Goal: Information Seeking & Learning: Learn about a topic

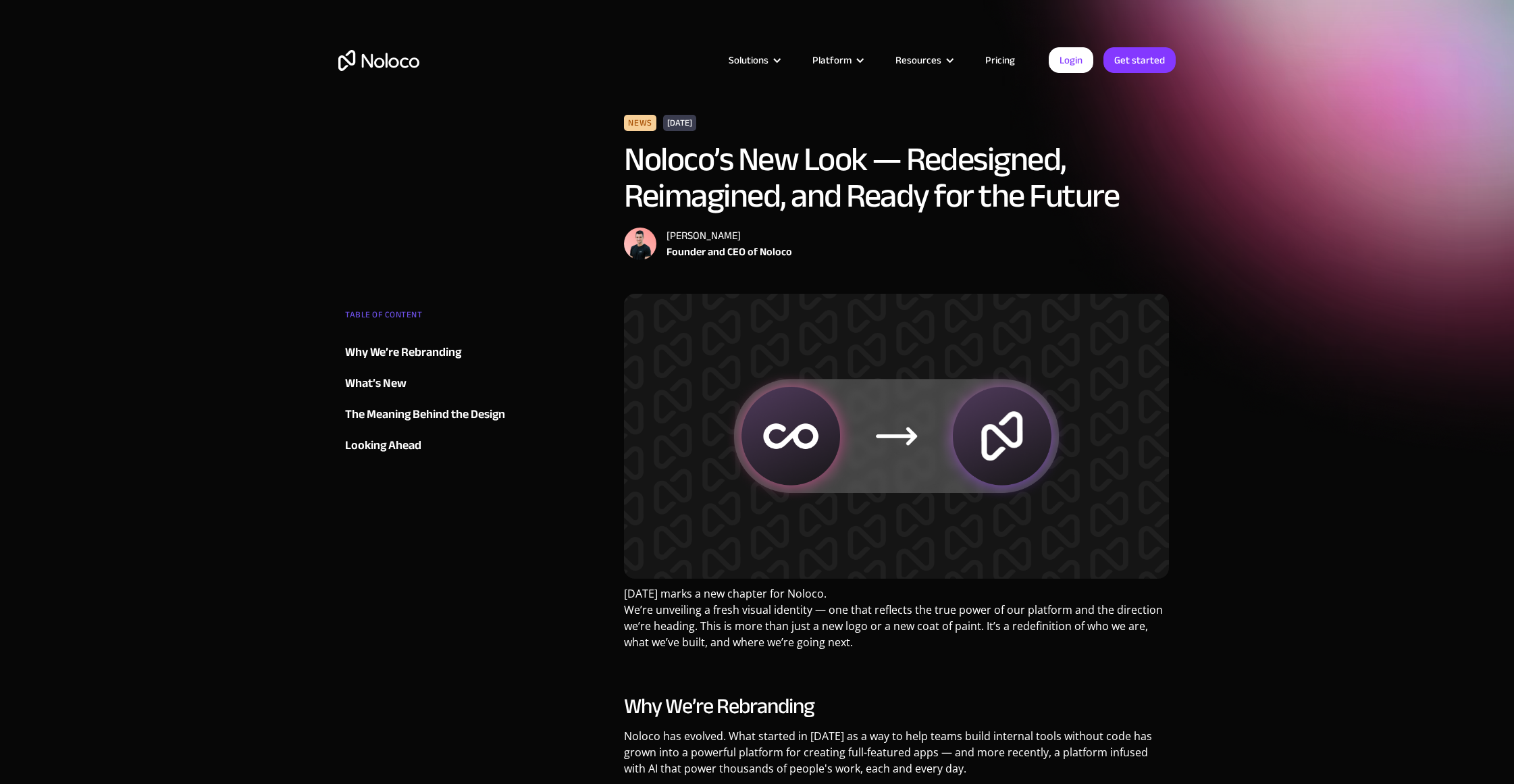
click at [377, 65] on img "home" at bounding box center [378, 60] width 81 height 21
click at [388, 54] on img "home" at bounding box center [378, 60] width 81 height 21
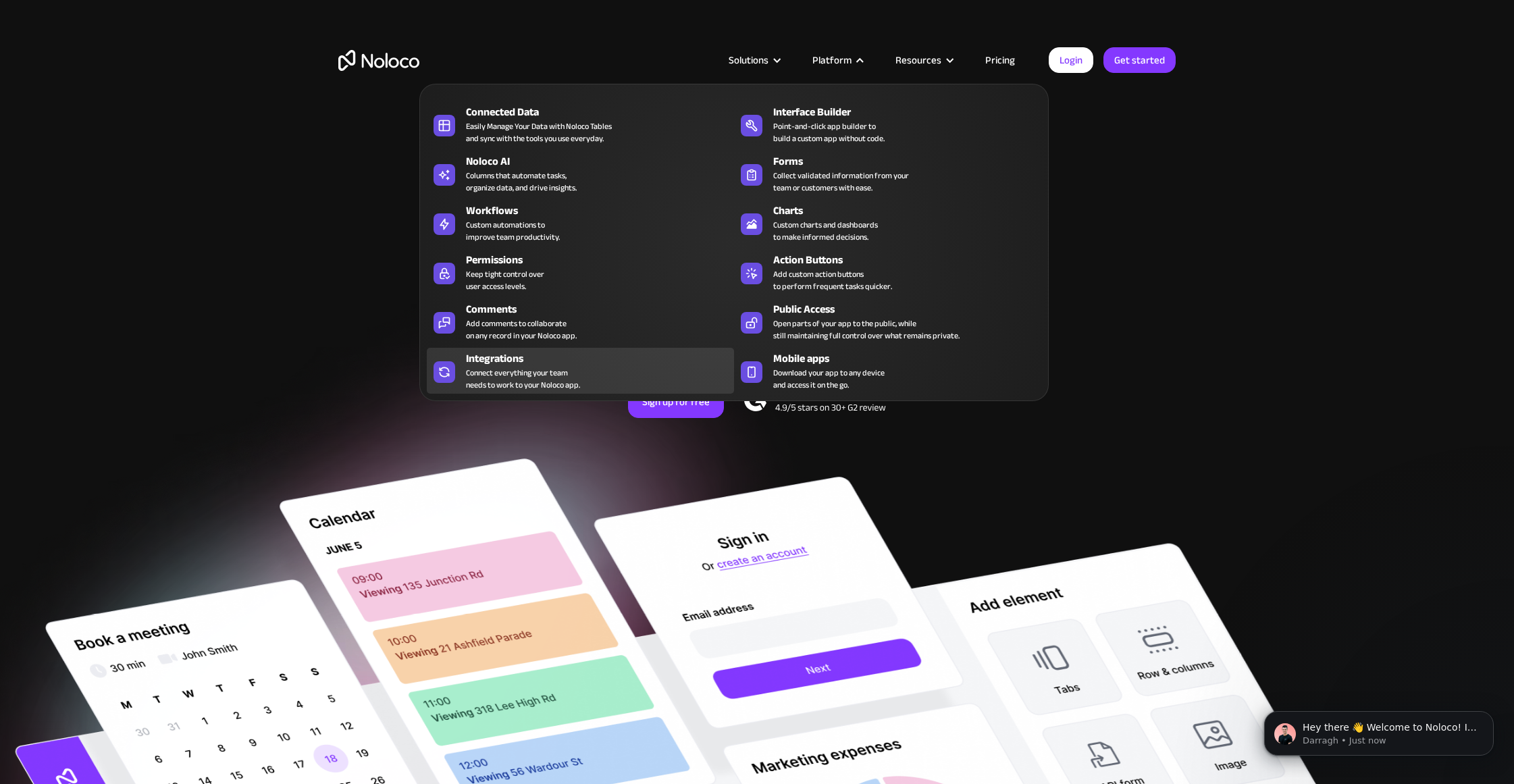
click at [508, 373] on div "Connect everything your team needs to work to your Noloco app." at bounding box center [522, 378] width 114 height 25
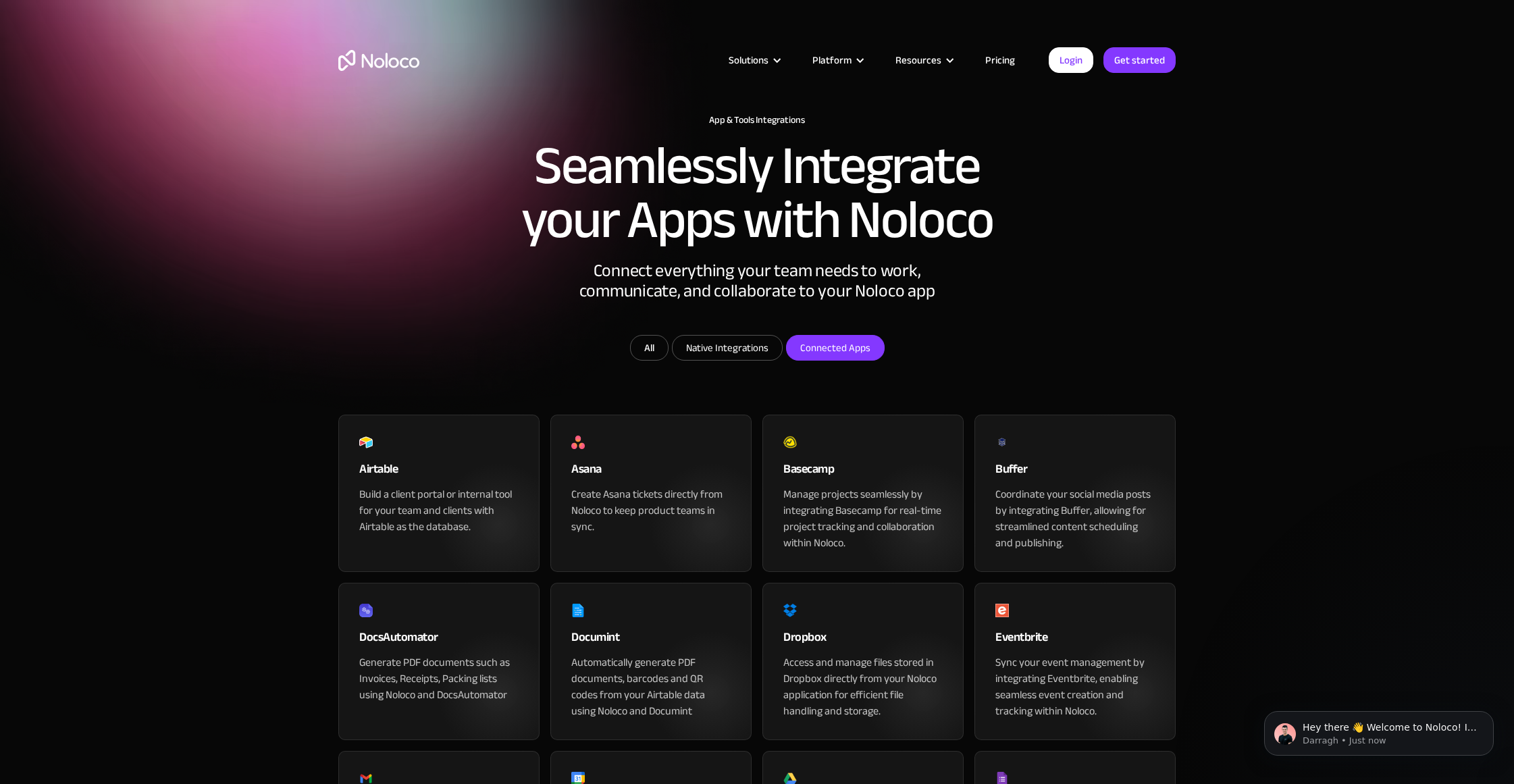
click at [833, 360] on input "Connected Apps" at bounding box center [834, 347] width 97 height 25
checkbox input "true"
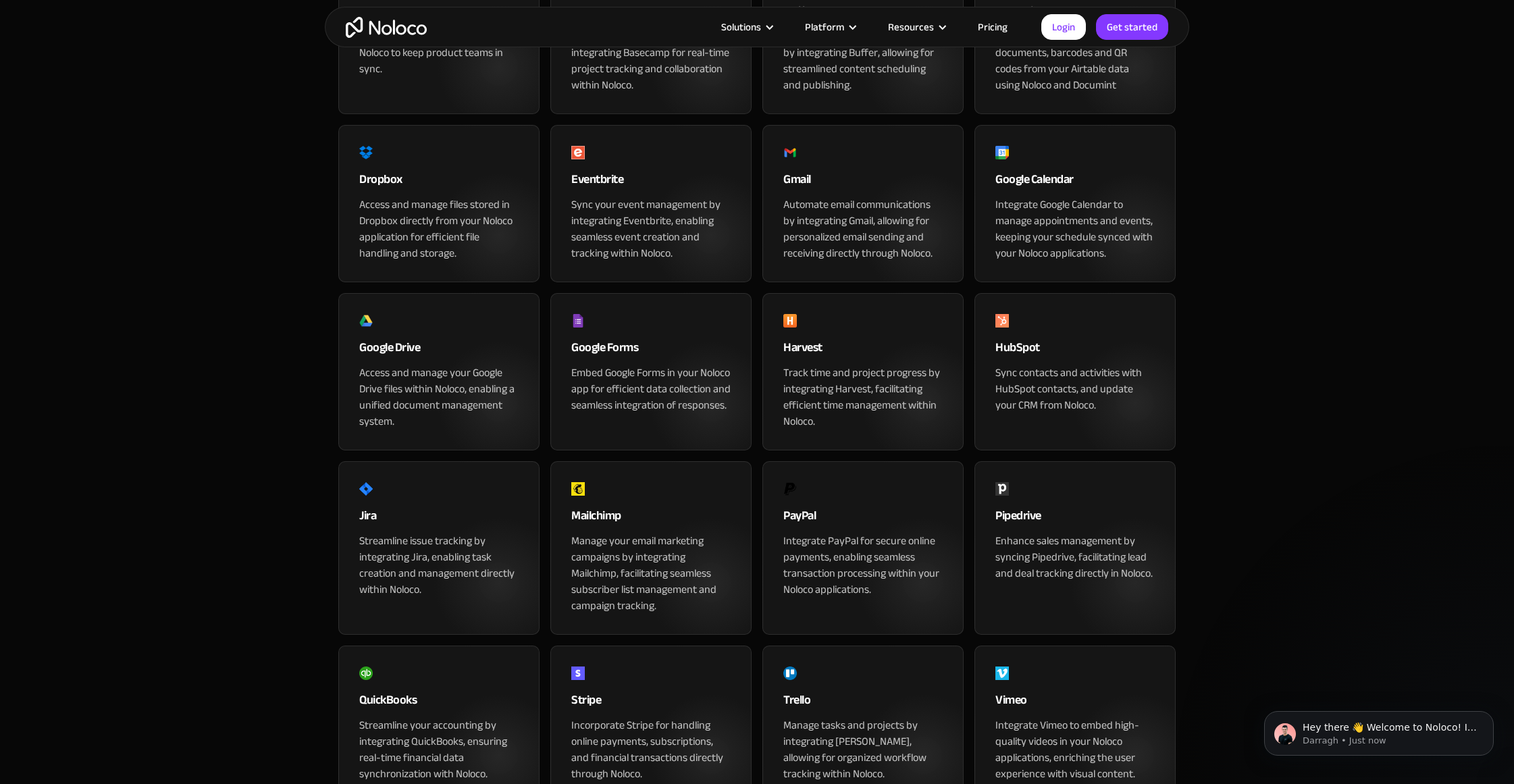
scroll to position [816, 0]
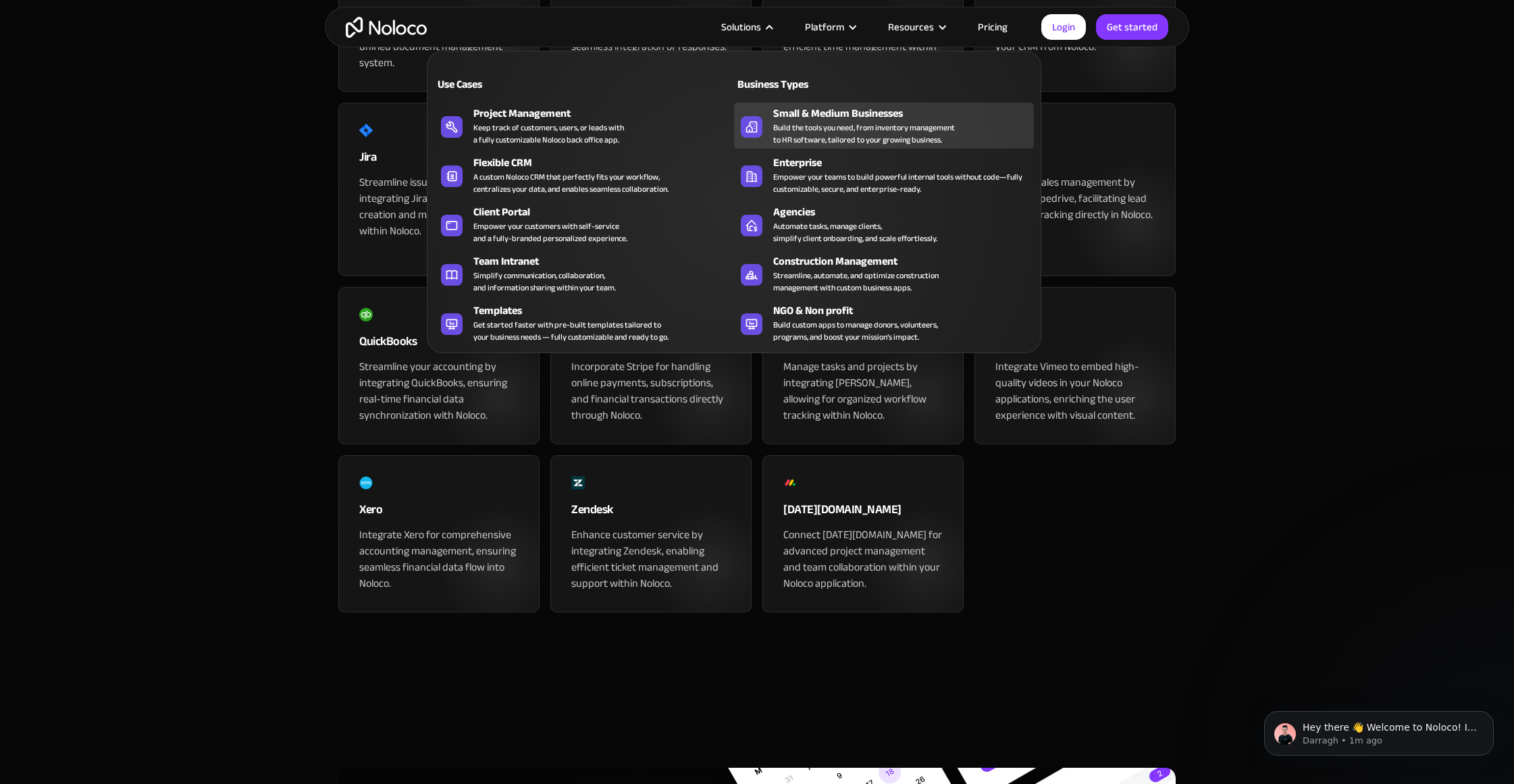
click at [833, 127] on div "Build the tools you need, from inventory management to HR software, tailored to…" at bounding box center [864, 133] width 181 height 25
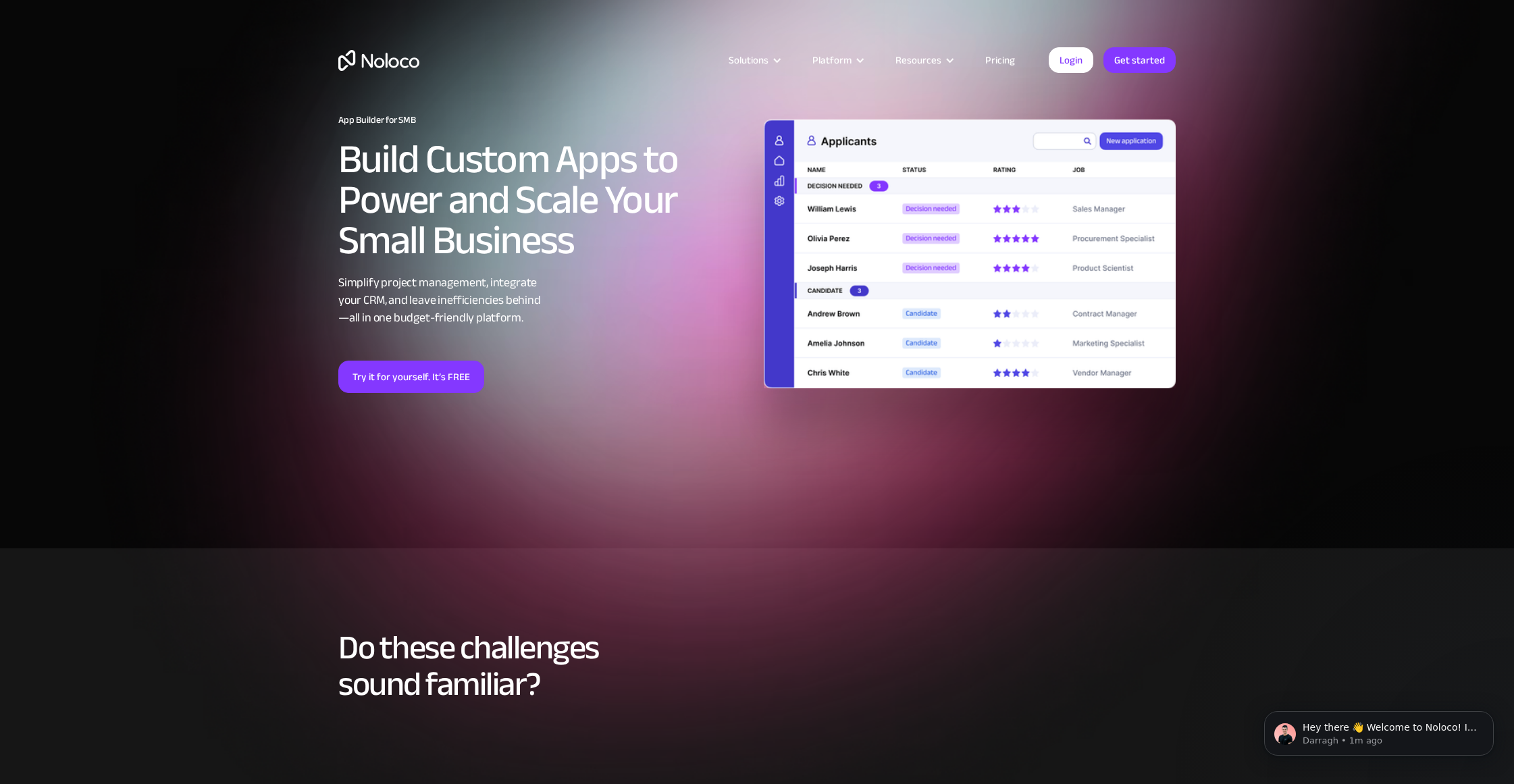
click at [993, 54] on link "Pricing" at bounding box center [1000, 59] width 64 height 17
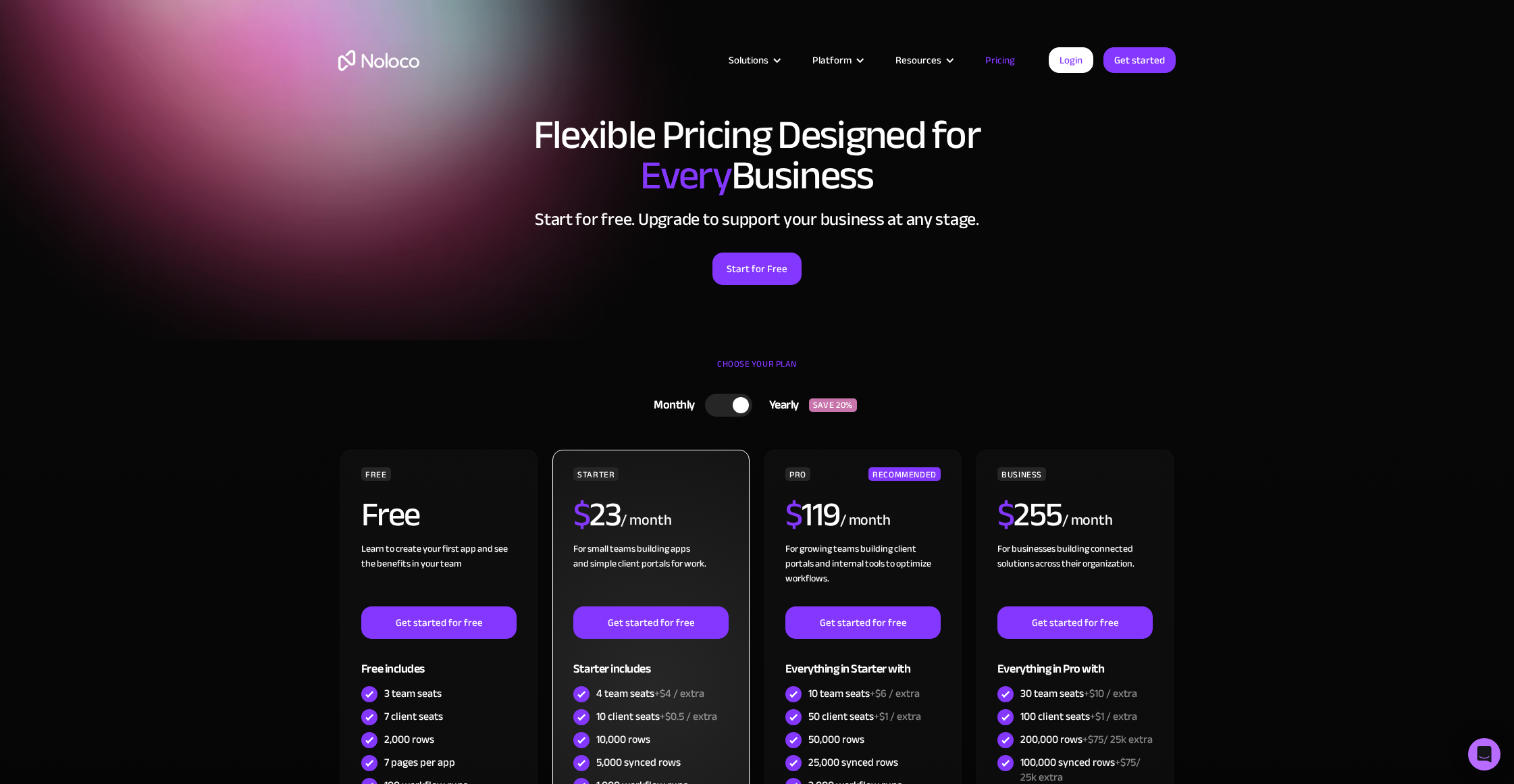
scroll to position [176, 0]
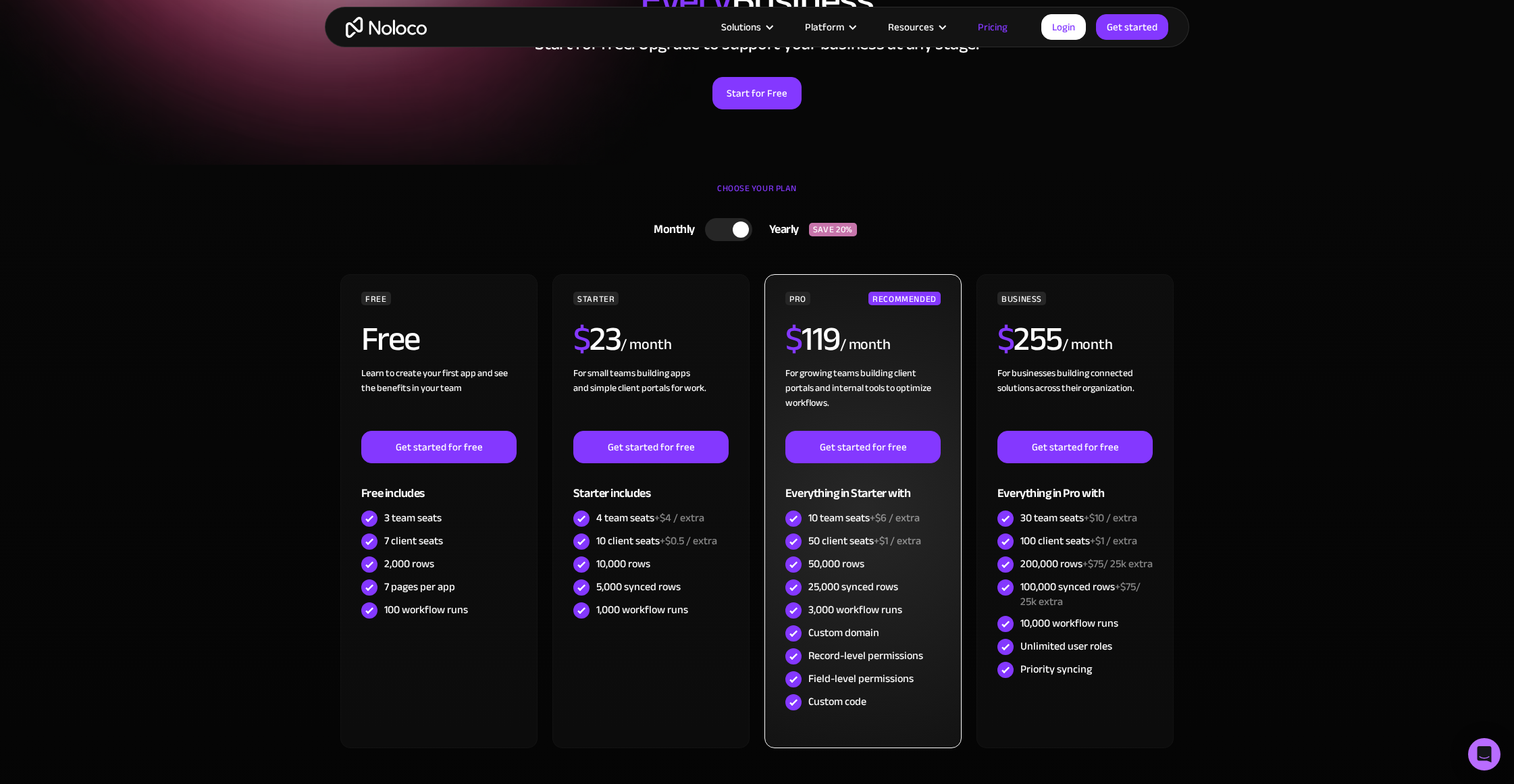
click at [854, 390] on div "For growing teams building client portals and internal tools to optimize workfl…" at bounding box center [863, 398] width 155 height 65
click at [834, 390] on div "For growing teams building client portals and internal tools to optimize workfl…" at bounding box center [863, 398] width 155 height 65
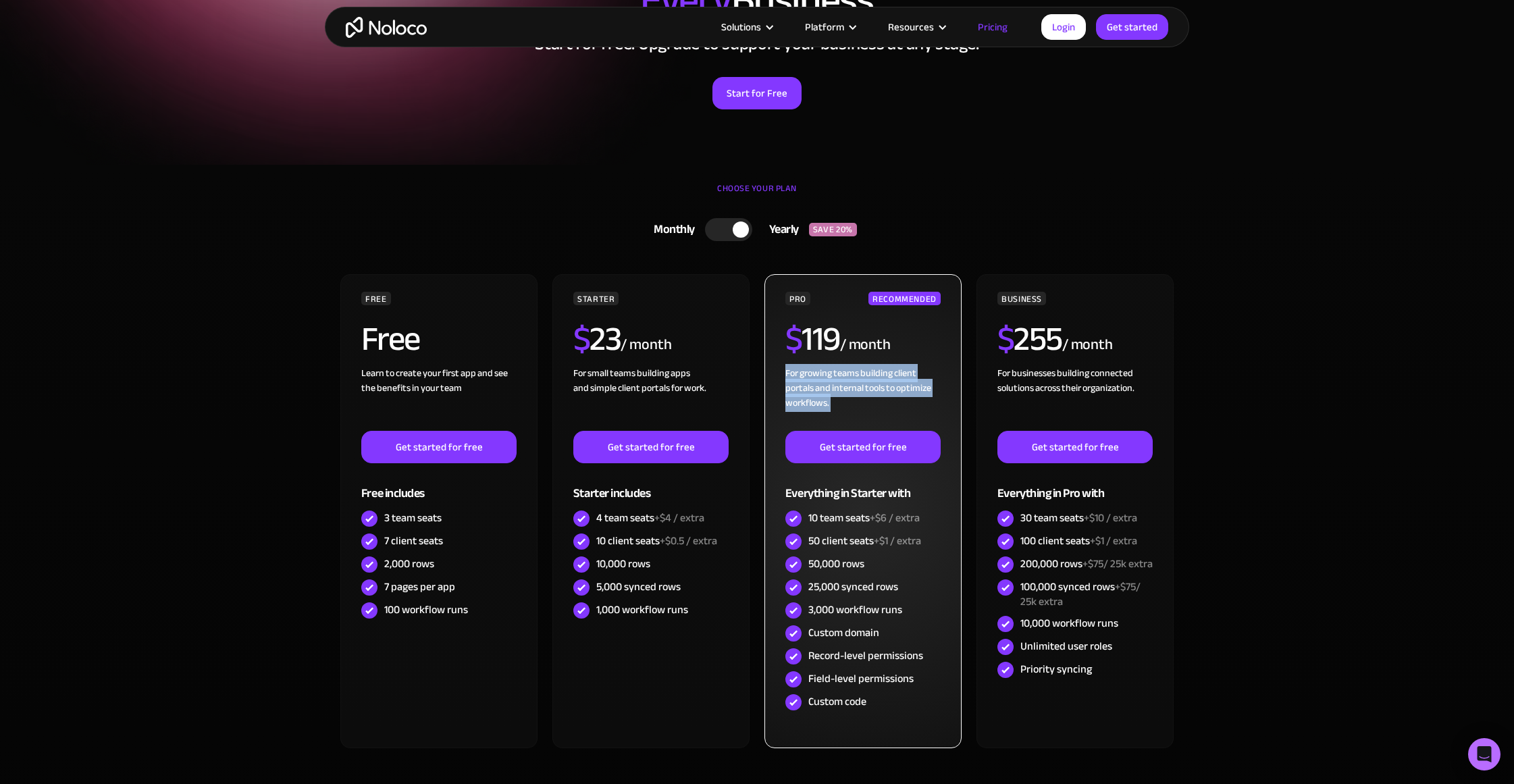
click at [834, 390] on div "For growing teams building client portals and internal tools to optimize workfl…" at bounding box center [863, 398] width 155 height 65
click at [865, 383] on div "For growing teams building client portals and internal tools to optimize workfl…" at bounding box center [863, 398] width 155 height 65
click at [852, 383] on div "For growing teams building client portals and internal tools to optimize workfl…" at bounding box center [863, 398] width 155 height 65
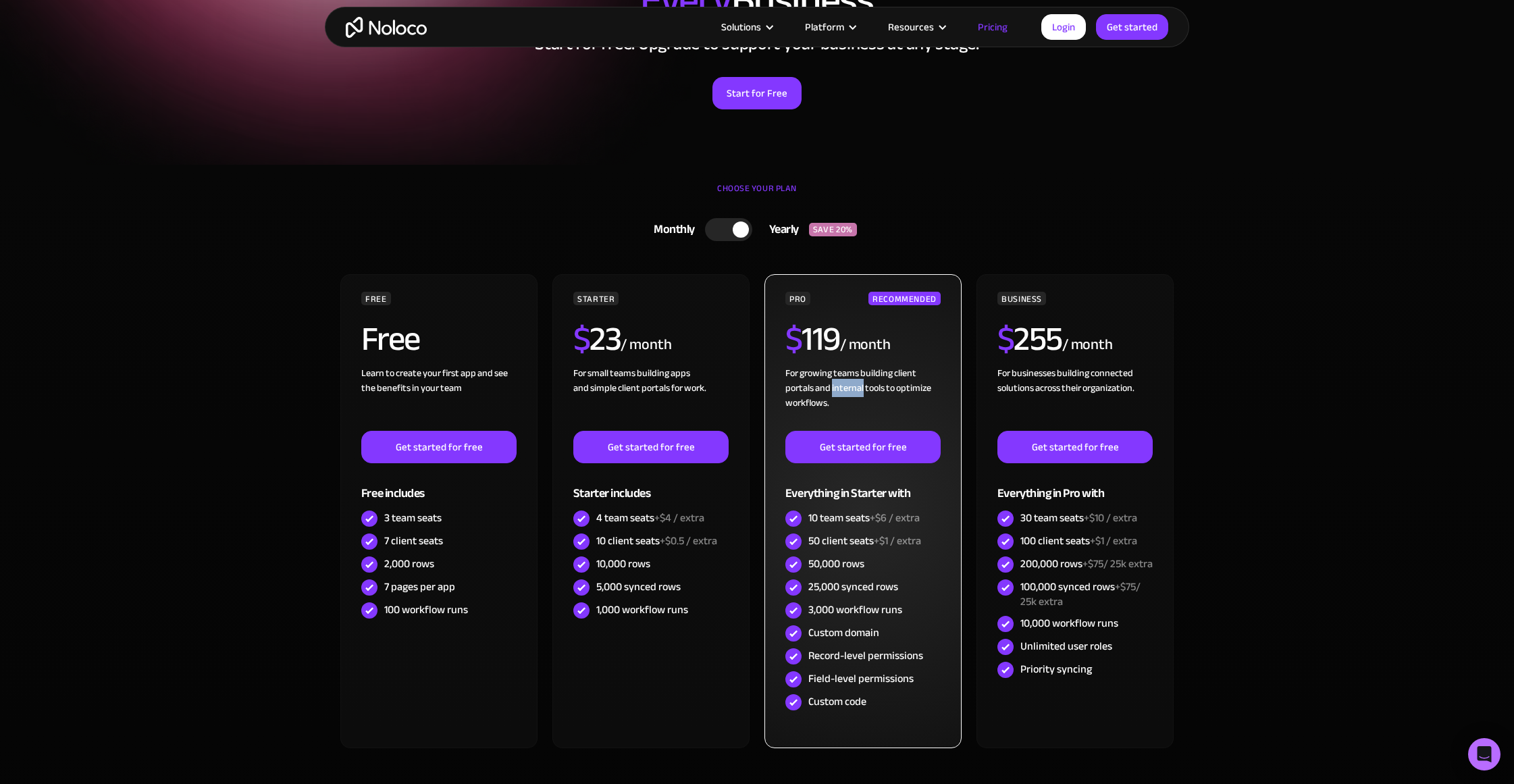
click at [852, 383] on div "For growing teams building client portals and internal tools to optimize workfl…" at bounding box center [863, 398] width 155 height 65
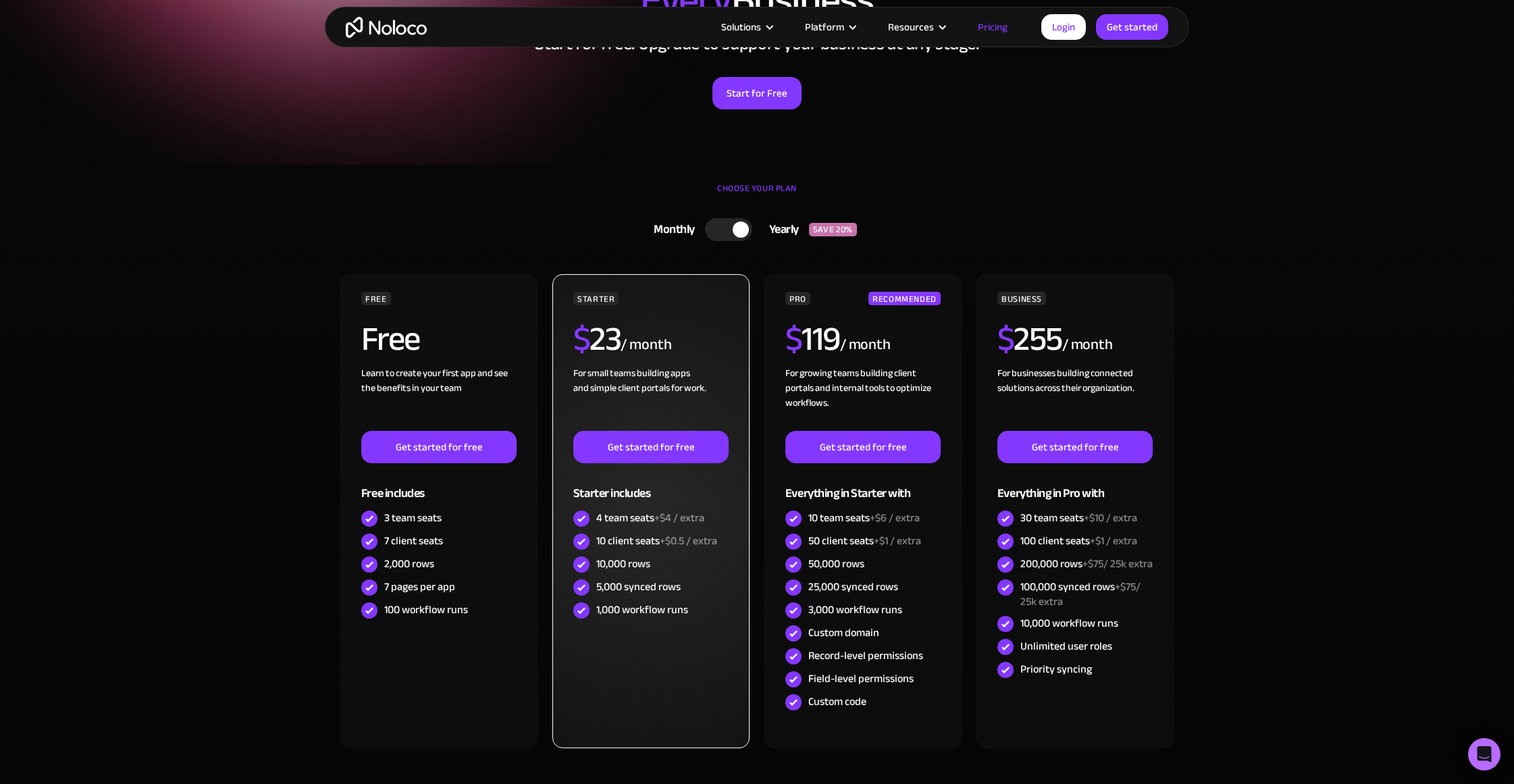
click at [657, 378] on div "For small teams building apps and simple client portals for work. ‍" at bounding box center [650, 398] width 155 height 65
click at [630, 389] on div "For small teams building apps and simple client portals for work. ‍" at bounding box center [650, 398] width 155 height 65
click at [630, 390] on div "For small teams building apps and simple client portals for work. ‍" at bounding box center [650, 398] width 155 height 65
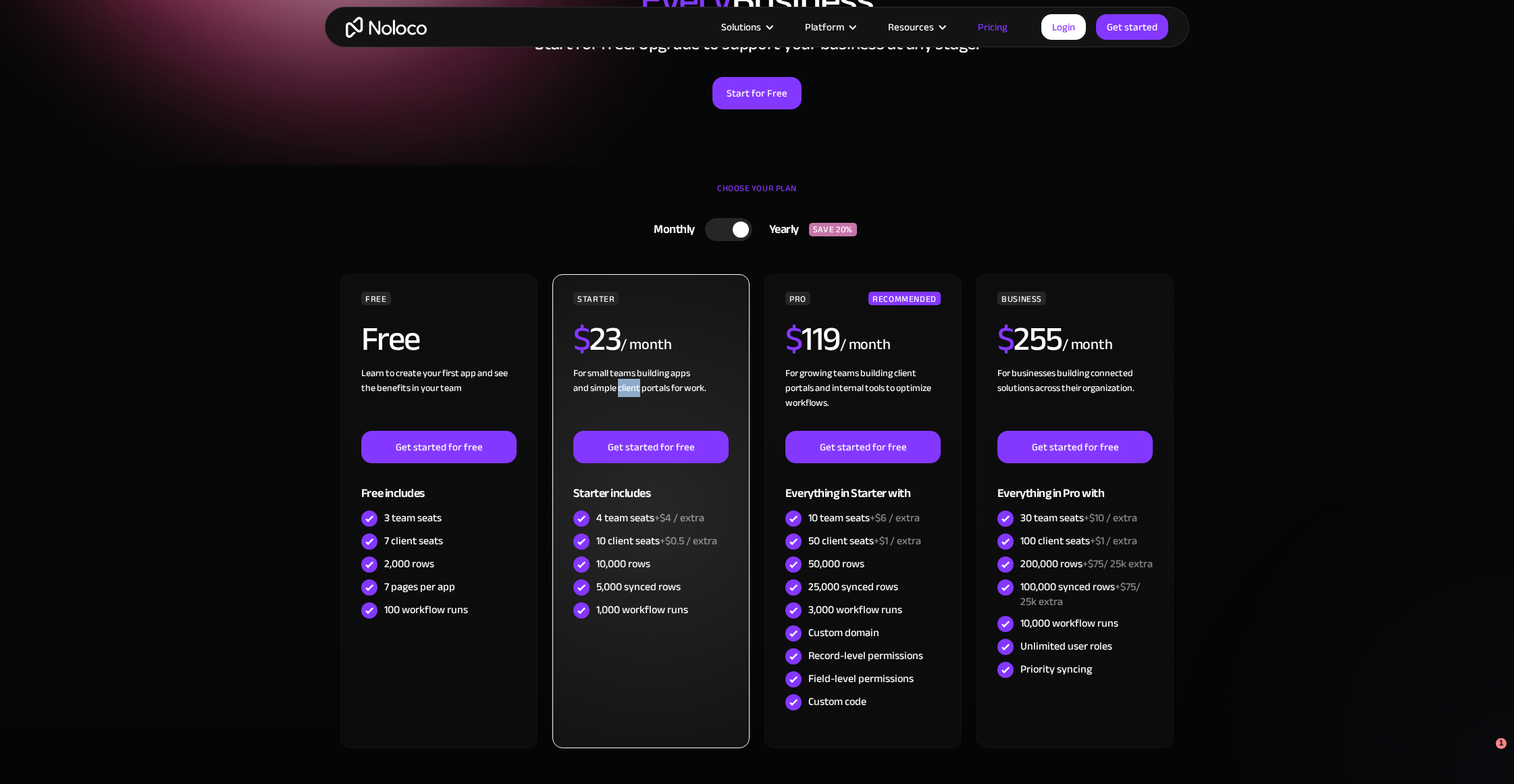
click at [633, 385] on div "For small teams building apps and simple client portals for work. ‍" at bounding box center [650, 398] width 155 height 65
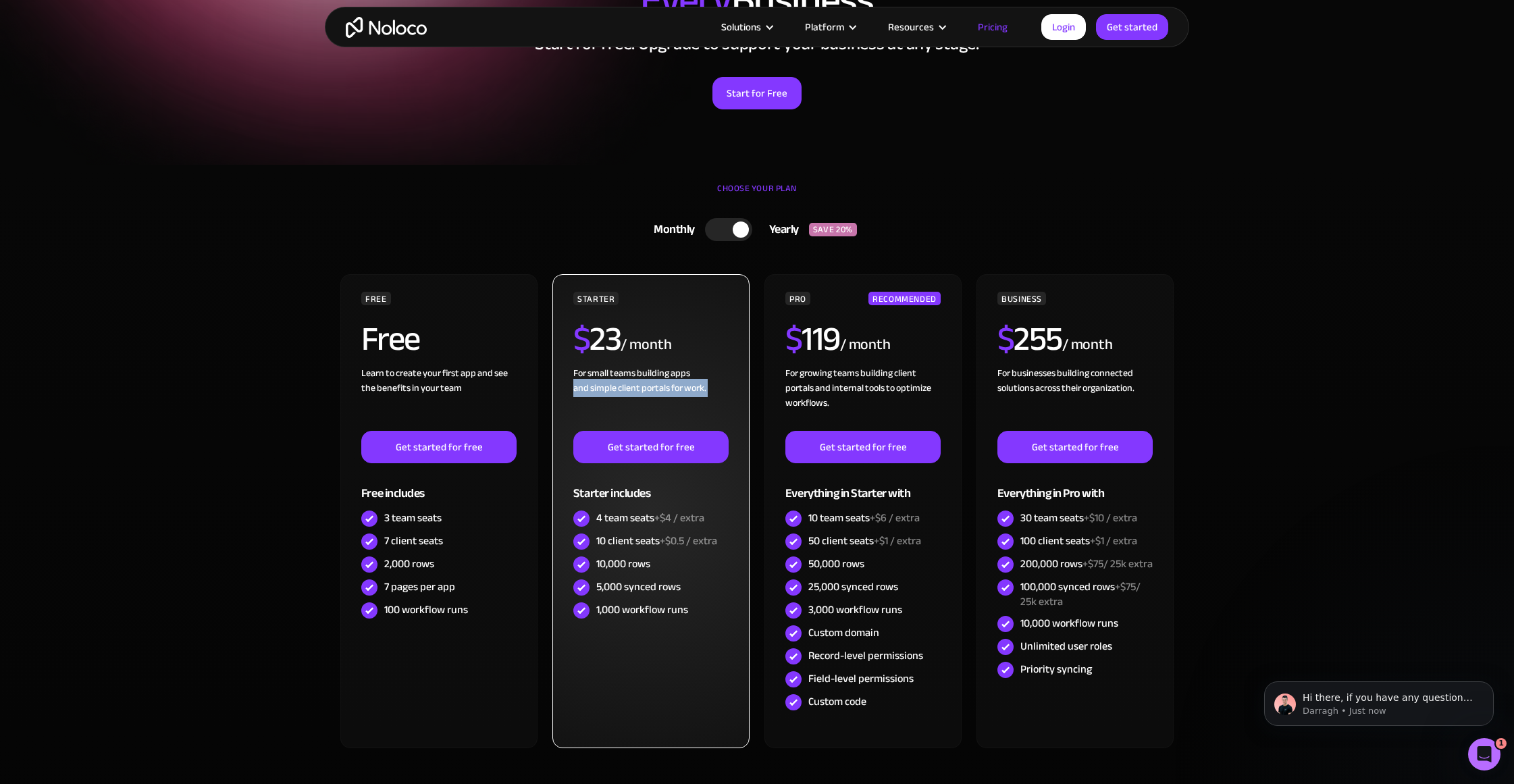
click at [633, 385] on div "For small teams building apps and simple client portals for work. ‍" at bounding box center [650, 398] width 155 height 65
click at [635, 384] on div "For small teams building apps and simple client portals for work. ‍" at bounding box center [650, 398] width 155 height 65
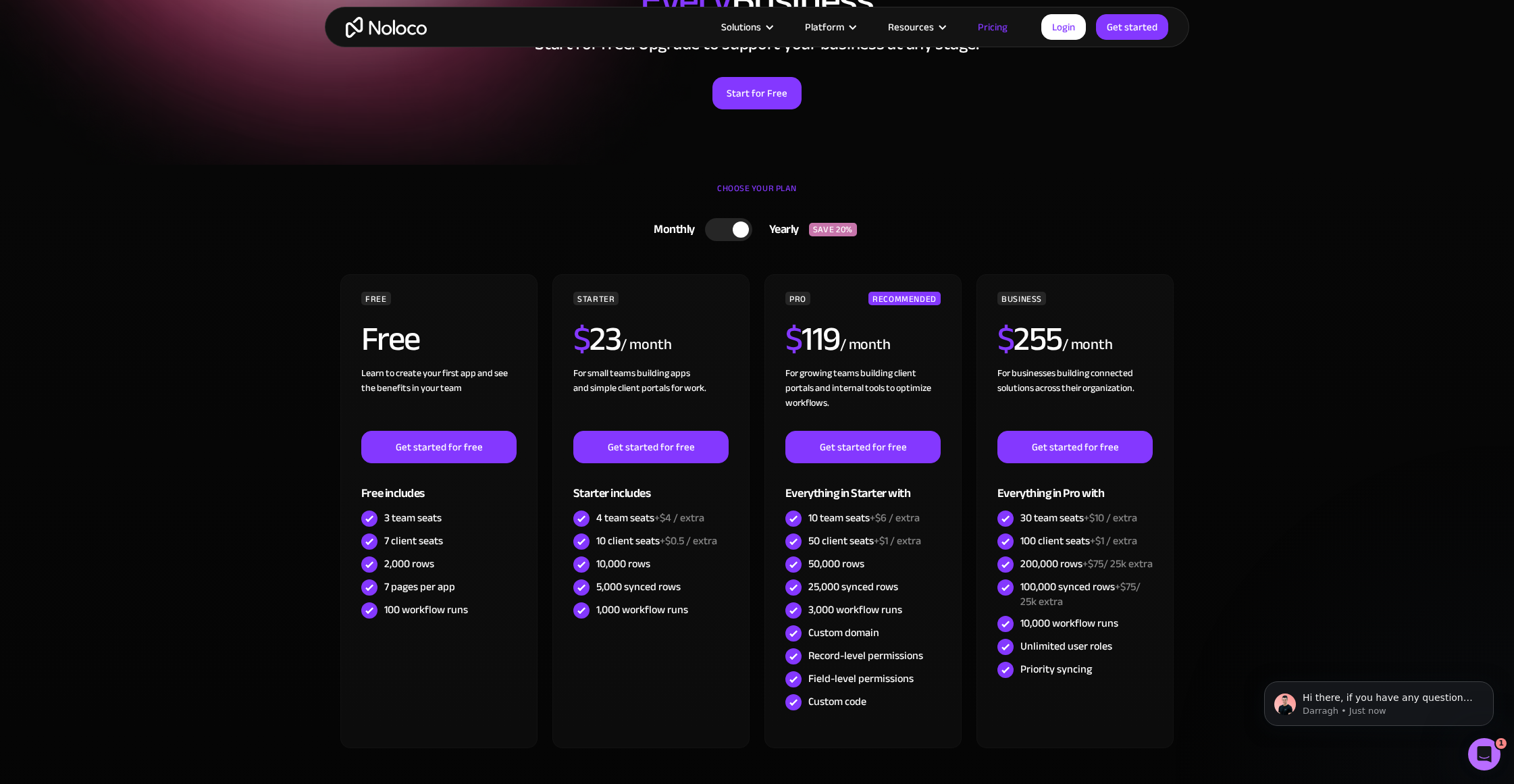
drag, startPoint x: 1059, startPoint y: 140, endPoint x: 1058, endPoint y: 155, distance: 15.0
click at [1059, 140] on div "Flexible Pricing Designed for Every Business Start for free. Upgrade to support…" at bounding box center [757, 37] width 864 height 224
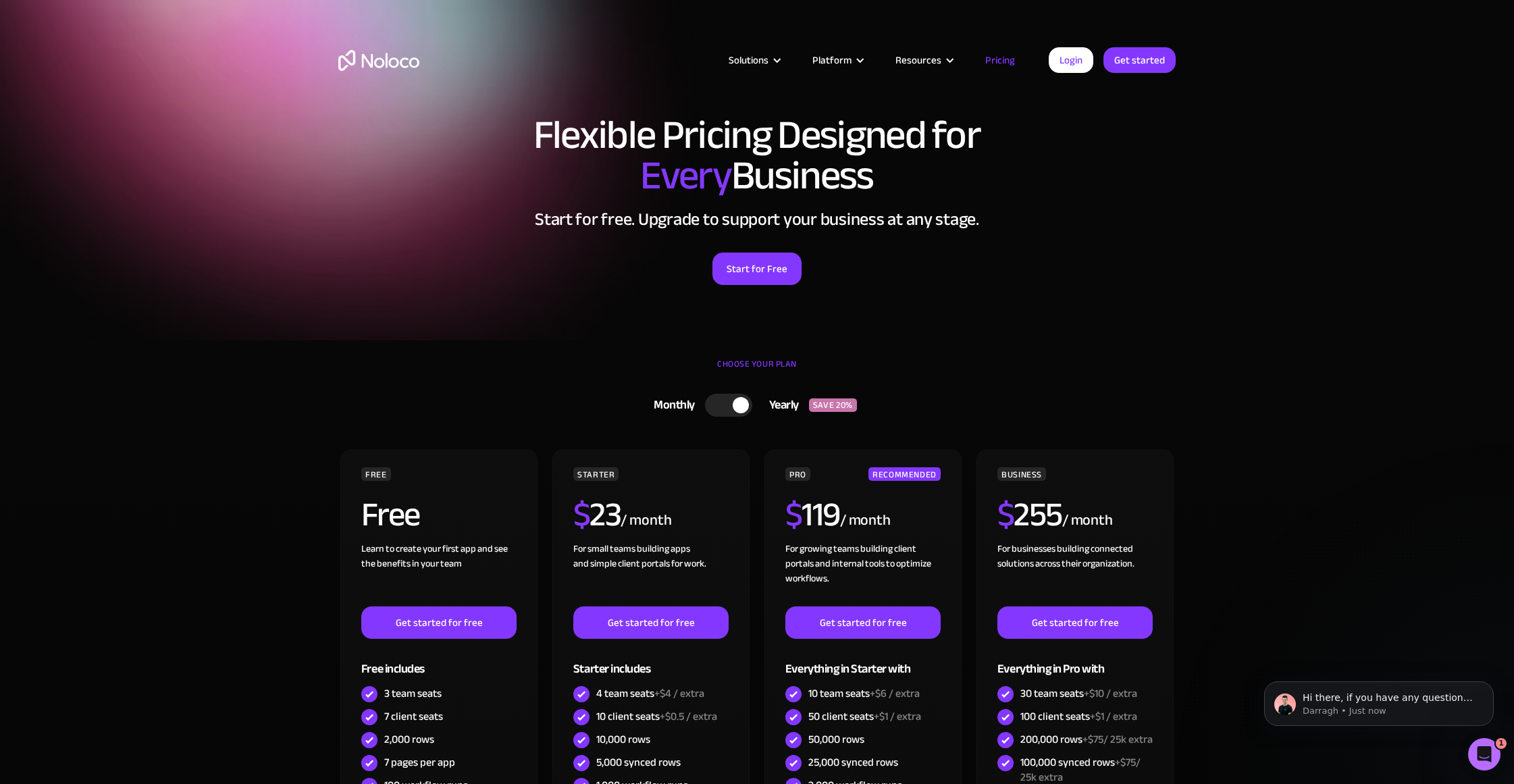
click at [864, 220] on h2 "Start for free. Upgrade to support your business at any stage." at bounding box center [756, 219] width 837 height 20
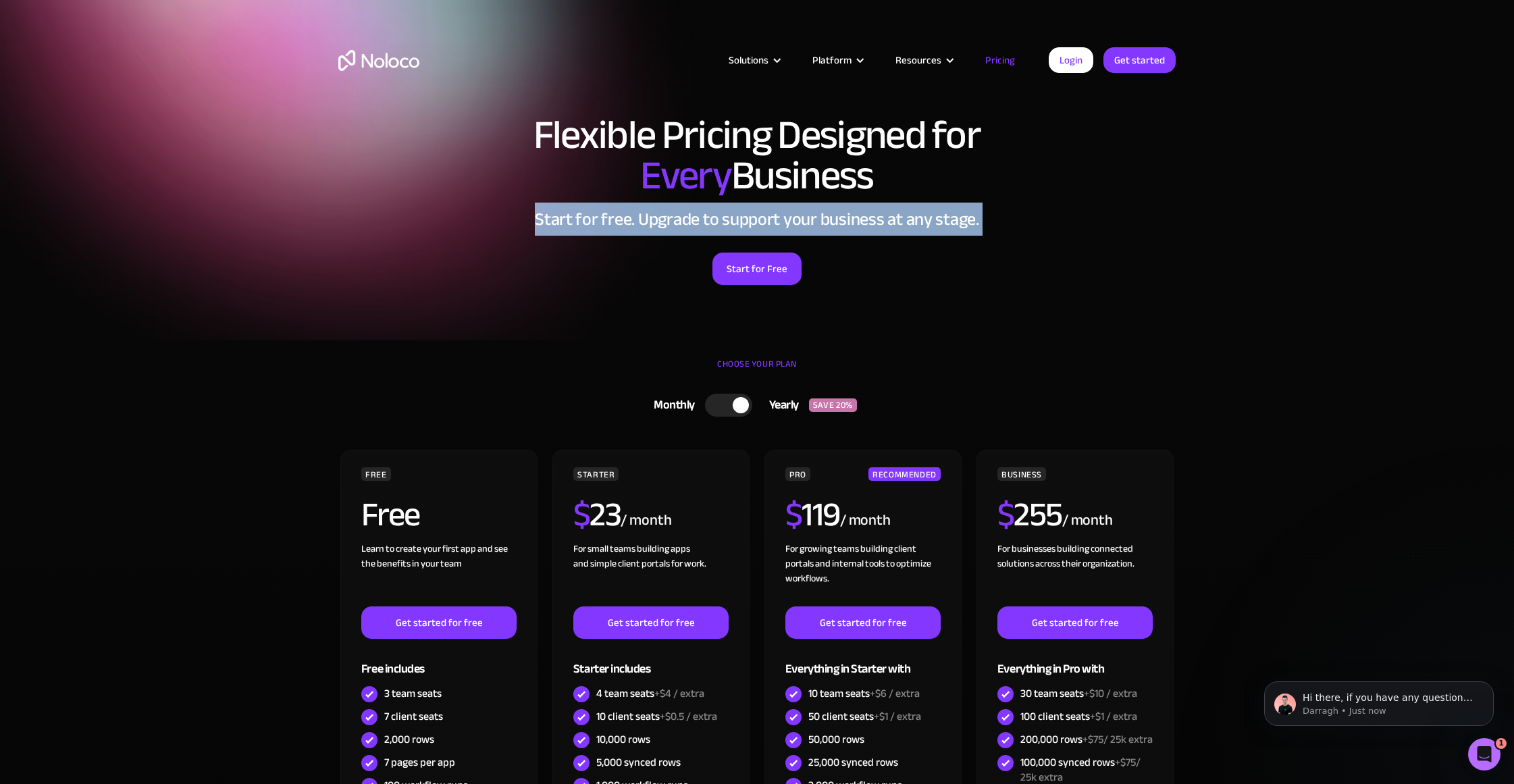
click at [864, 220] on h2 "Start for free. Upgrade to support your business at any stage." at bounding box center [756, 219] width 837 height 20
